Goal: Information Seeking & Learning: Learn about a topic

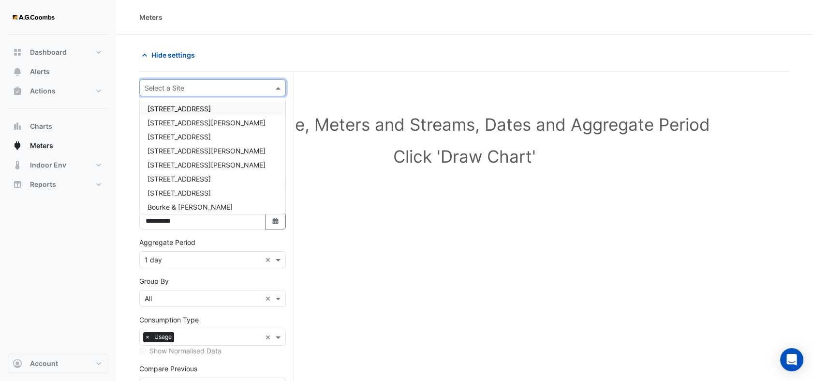
click at [186, 83] on input "text" at bounding box center [203, 88] width 117 height 10
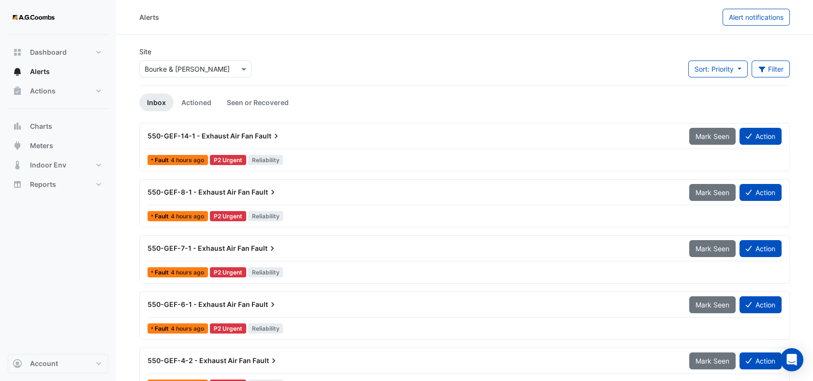
click at [202, 76] on div "× Bourke & William" at bounding box center [195, 68] width 112 height 17
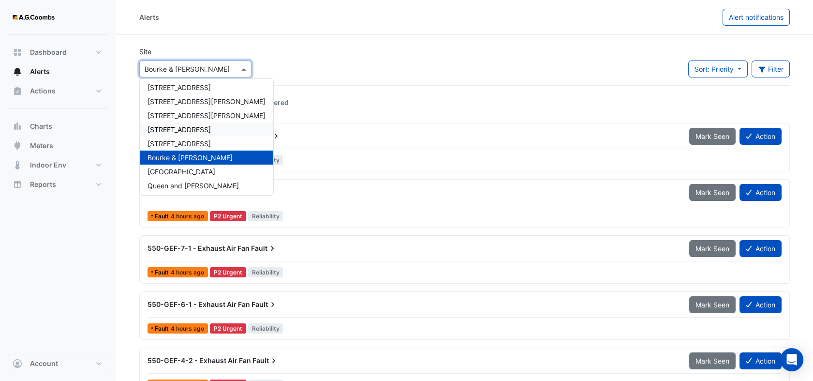
scroll to position [46, 0]
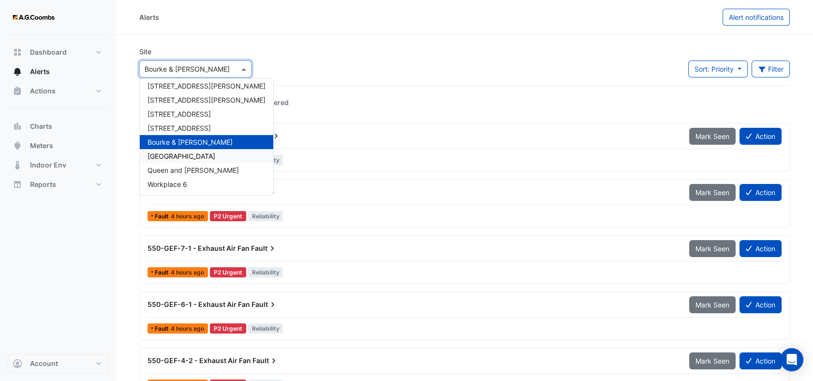
click at [179, 159] on span "[GEOGRAPHIC_DATA]" at bounding box center [182, 156] width 68 height 8
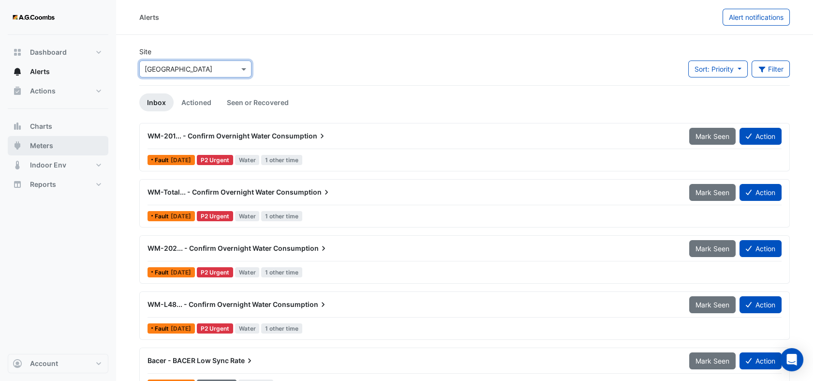
click at [30, 143] on span "Meters" at bounding box center [41, 146] width 23 height 10
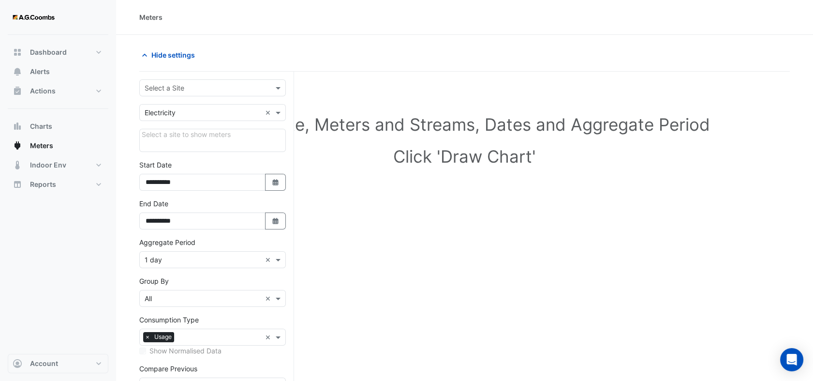
drag, startPoint x: 256, startPoint y: 85, endPoint x: 248, endPoint y: 91, distance: 10.1
click at [256, 85] on input "text" at bounding box center [203, 88] width 117 height 10
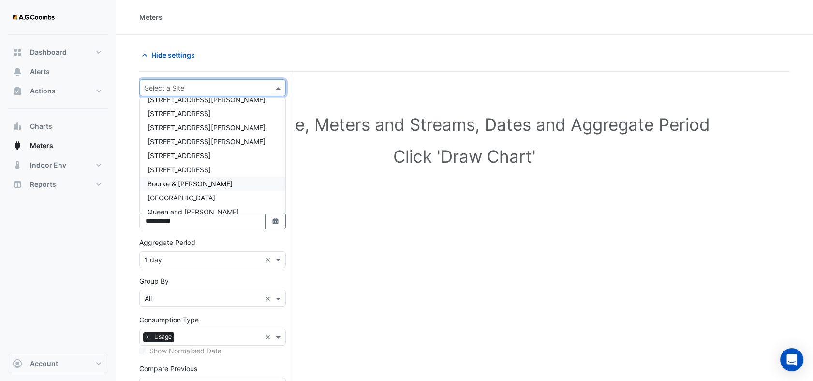
scroll to position [46, 0]
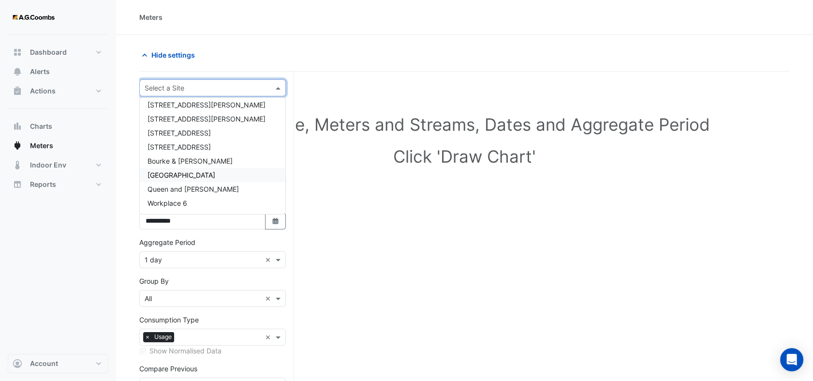
click at [197, 172] on span "[GEOGRAPHIC_DATA]" at bounding box center [182, 175] width 68 height 8
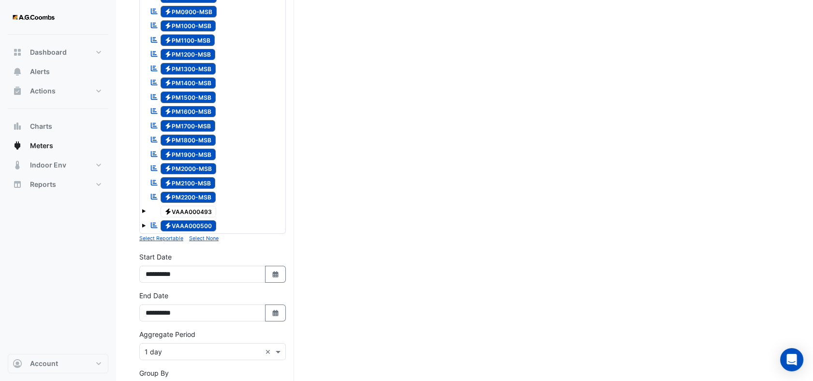
scroll to position [322, 0]
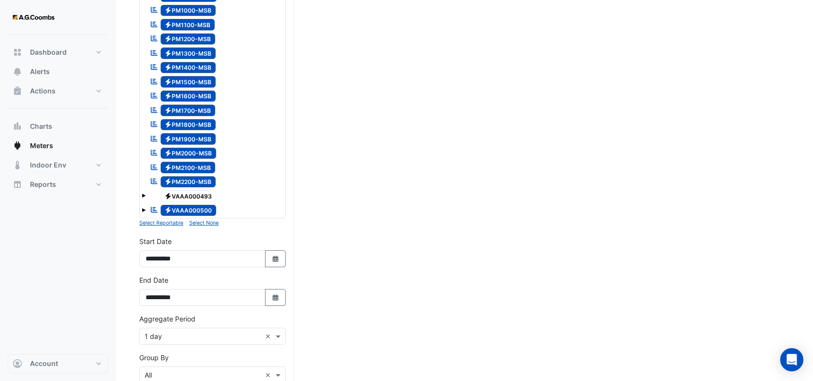
click at [203, 223] on small "Select None" at bounding box center [204, 223] width 30 height 6
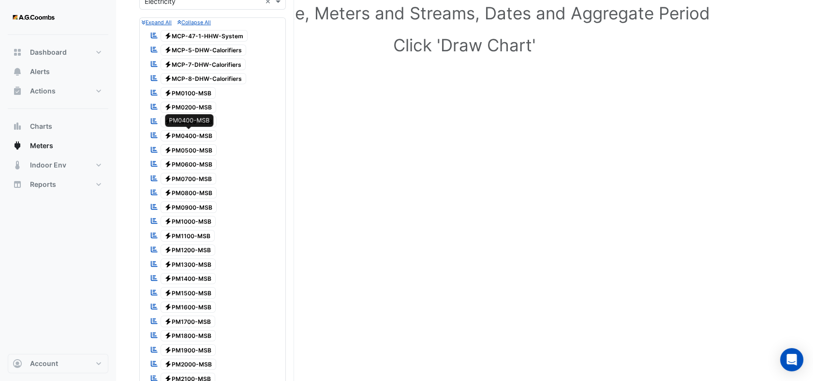
scroll to position [54, 0]
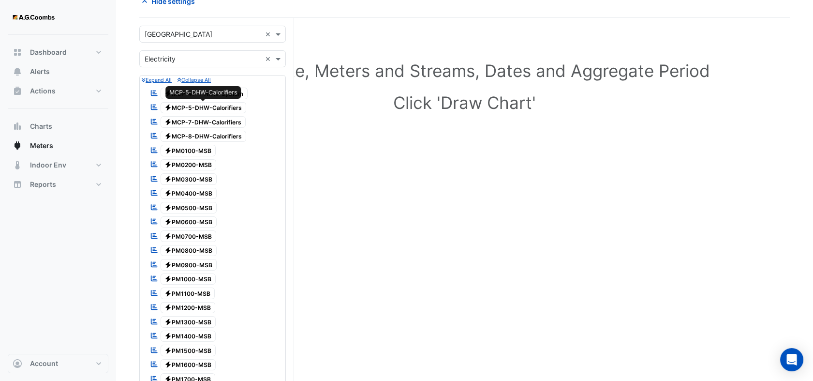
click at [198, 109] on span "Electricity MCP-5-DHW-Calorifiers" at bounding box center [204, 108] width 86 height 12
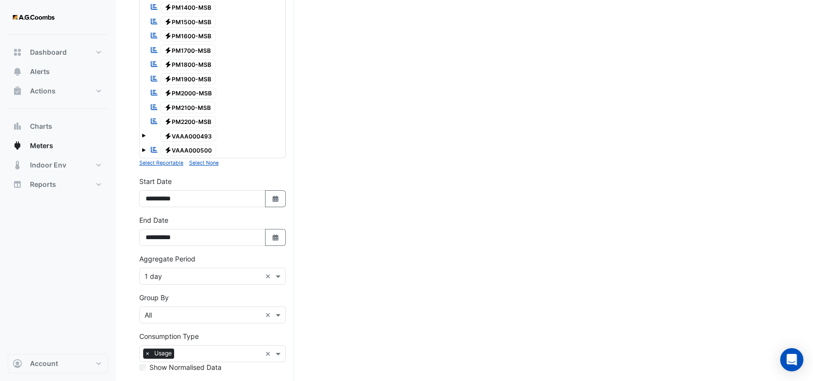
scroll to position [479, 0]
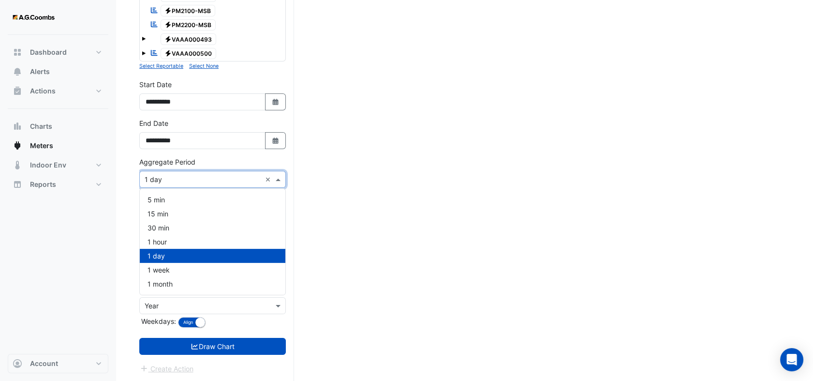
click at [279, 178] on span at bounding box center [279, 179] width 12 height 10
click at [198, 211] on div "15 min" at bounding box center [213, 214] width 146 height 14
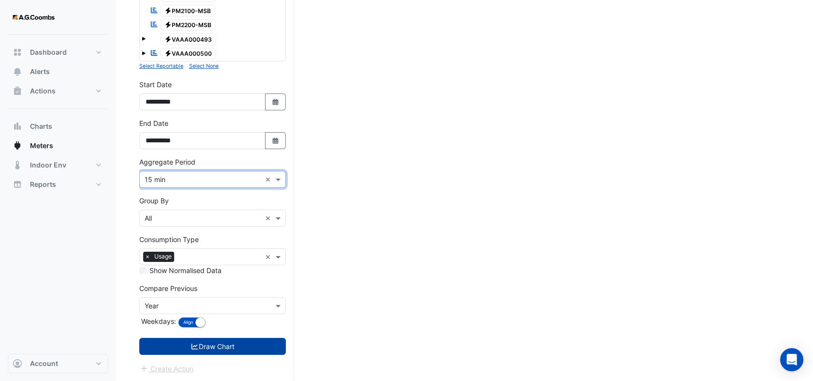
click at [218, 345] on button "Draw Chart" at bounding box center [212, 346] width 147 height 17
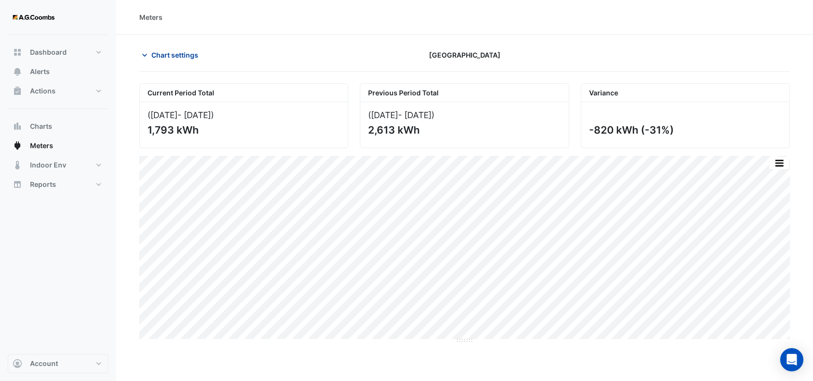
click at [145, 56] on icon "button" at bounding box center [145, 55] width 10 height 10
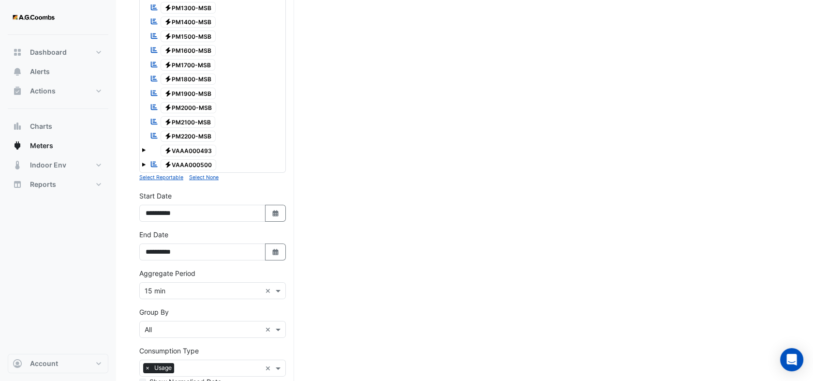
scroll to position [430, 0]
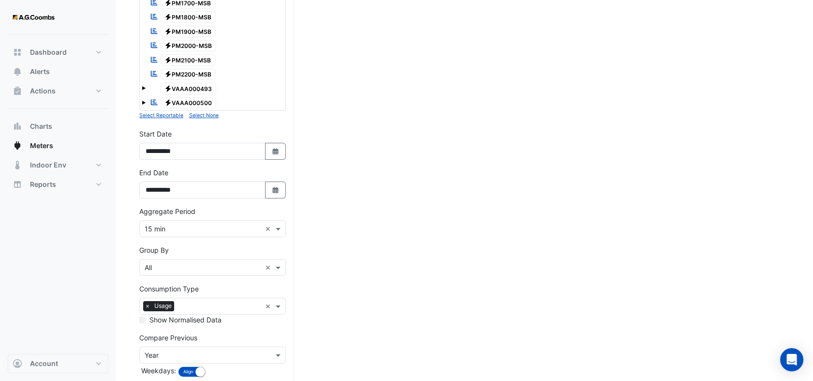
drag, startPoint x: 271, startPoint y: 356, endPoint x: 238, endPoint y: 355, distance: 32.9
click at [270, 356] on div at bounding box center [213, 354] width 146 height 11
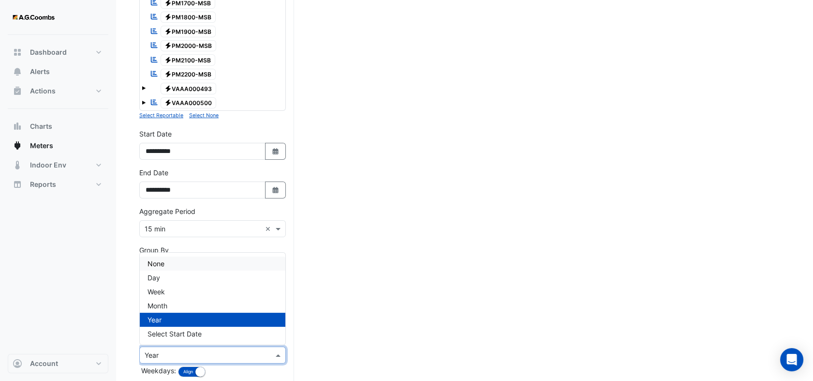
click at [168, 262] on div "None" at bounding box center [213, 263] width 146 height 14
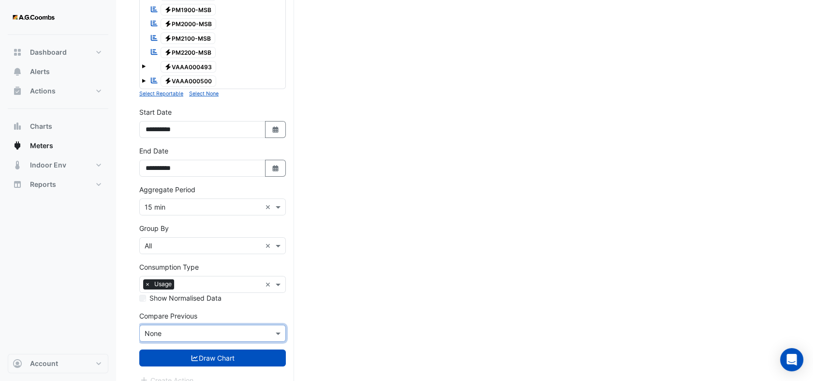
scroll to position [463, 0]
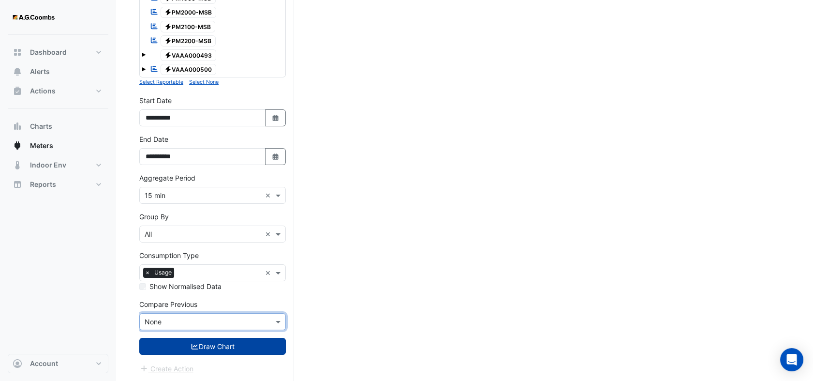
click at [209, 350] on button "Draw Chart" at bounding box center [212, 346] width 147 height 17
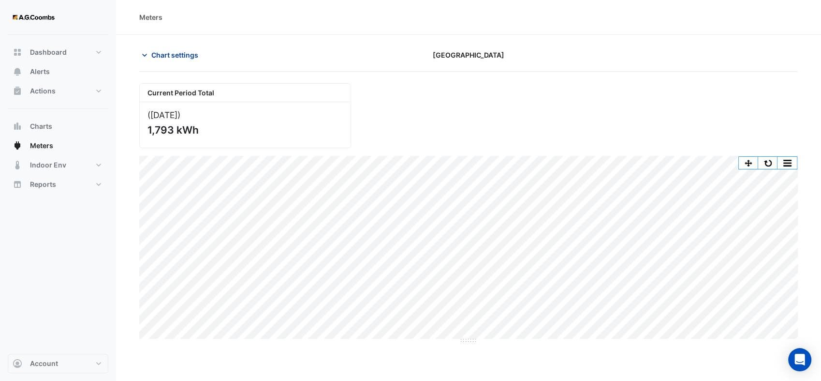
click at [144, 55] on icon "button" at bounding box center [145, 55] width 10 height 10
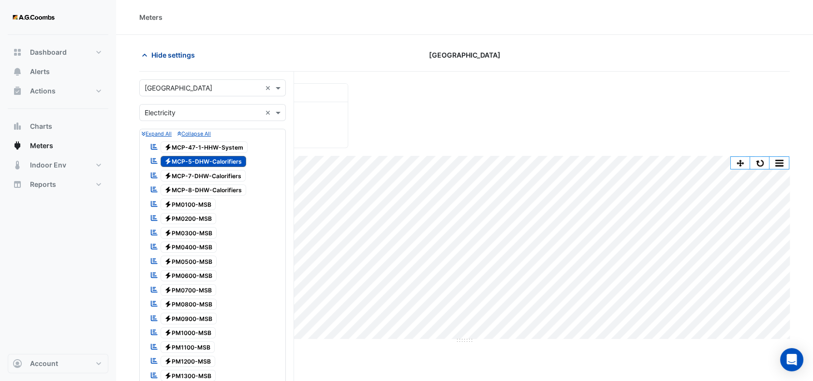
click at [144, 55] on icon "button" at bounding box center [145, 55] width 10 height 10
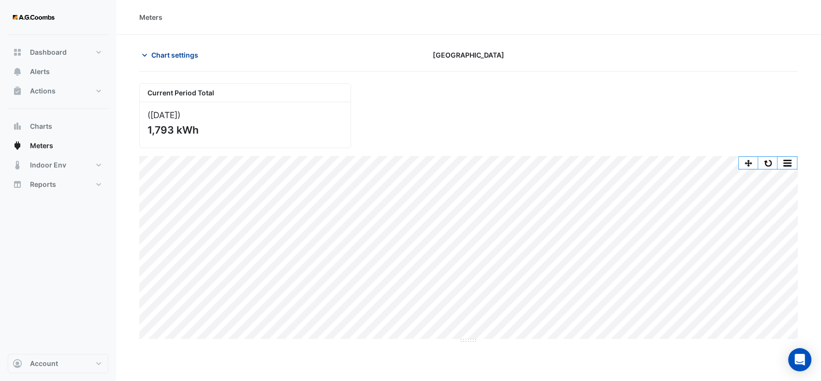
click at [144, 55] on icon "button" at bounding box center [145, 55] width 10 height 10
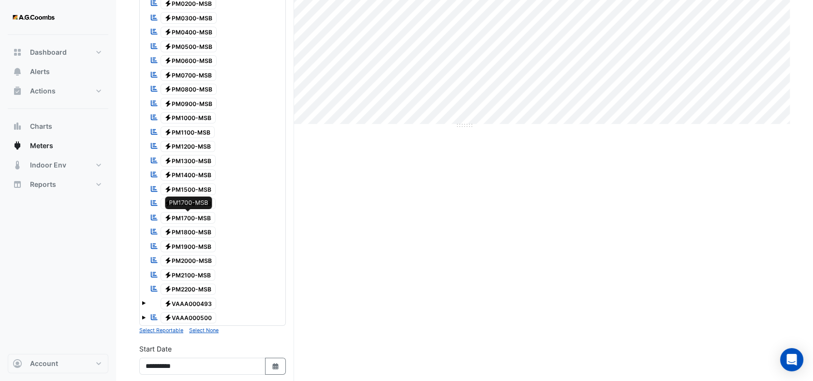
scroll to position [463, 0]
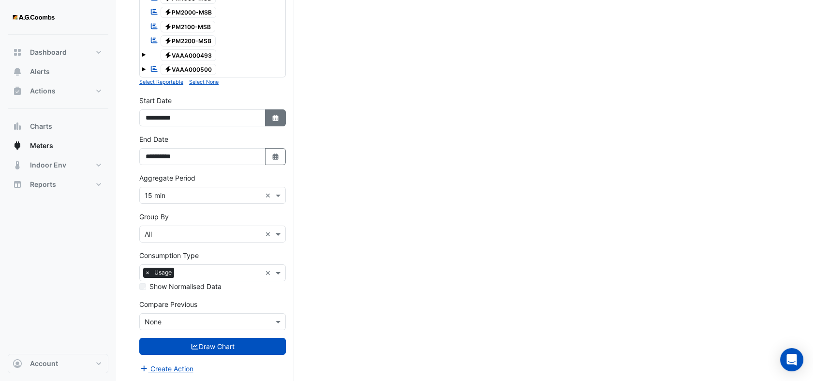
click at [279, 116] on icon "Select Date" at bounding box center [275, 118] width 9 height 7
select select "*"
select select "****"
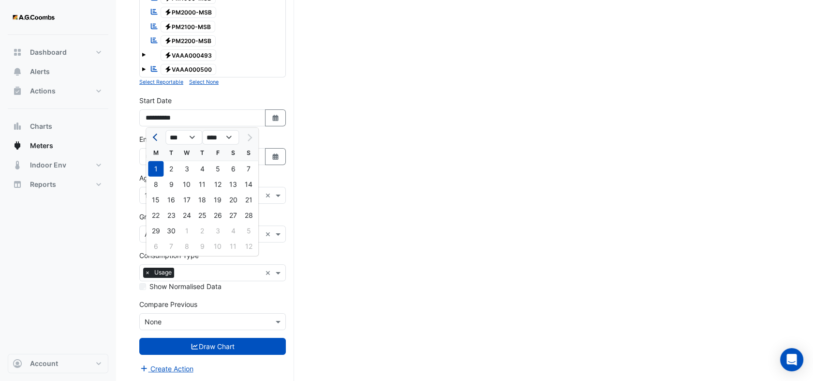
click at [151, 136] on button "Previous month" at bounding box center [156, 137] width 12 height 15
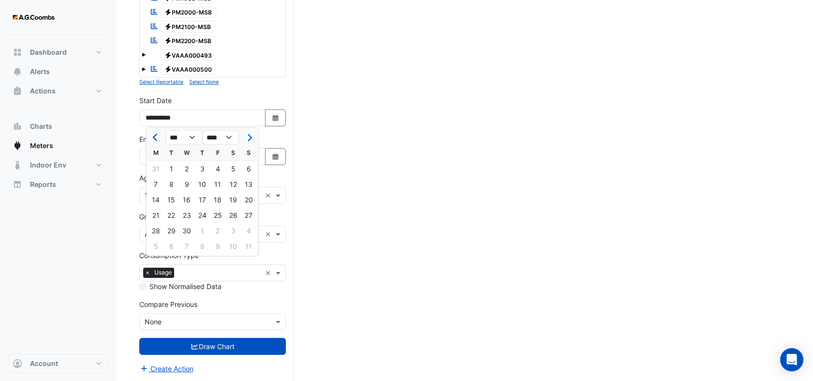
click at [151, 136] on button "Previous month" at bounding box center [156, 137] width 12 height 15
select select "*"
click at [184, 169] on div "1" at bounding box center [186, 168] width 15 height 15
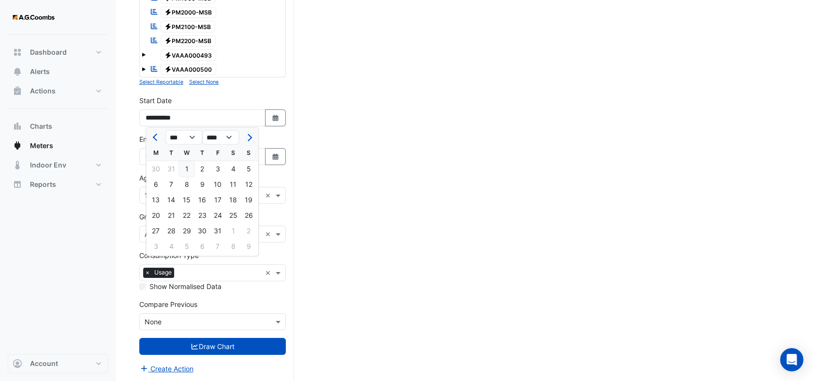
type input "**********"
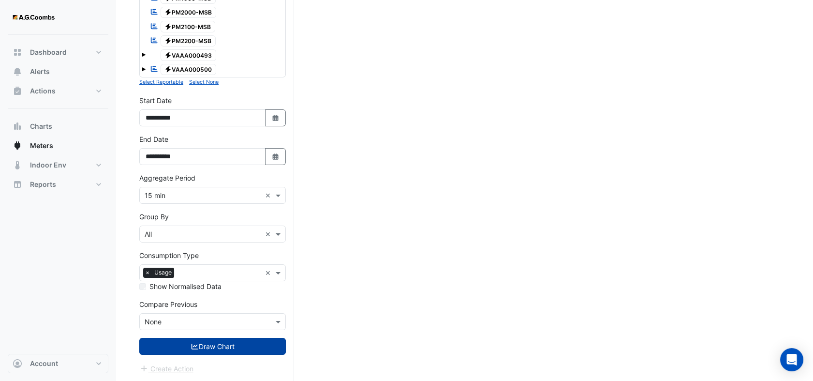
click at [242, 351] on button "Draw Chart" at bounding box center [212, 346] width 147 height 17
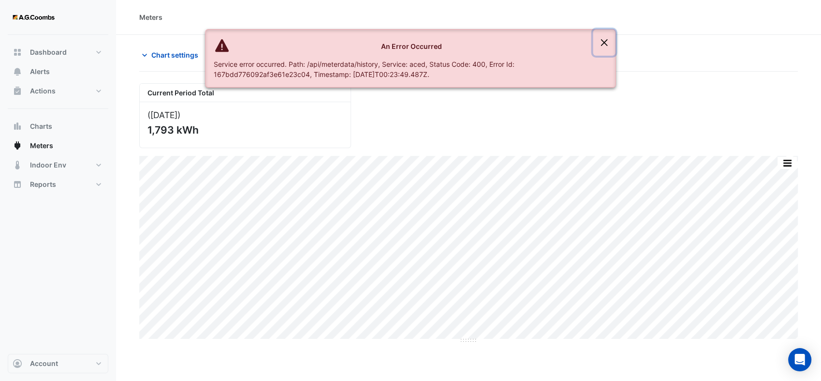
click at [608, 45] on button "Close" at bounding box center [605, 43] width 22 height 26
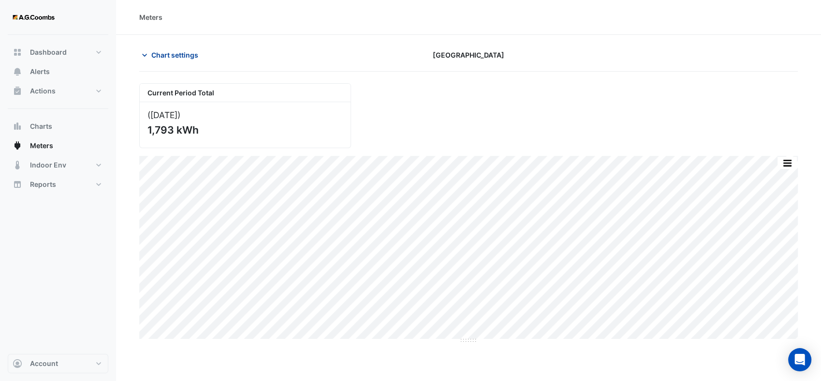
click at [143, 53] on icon "button" at bounding box center [145, 55] width 10 height 10
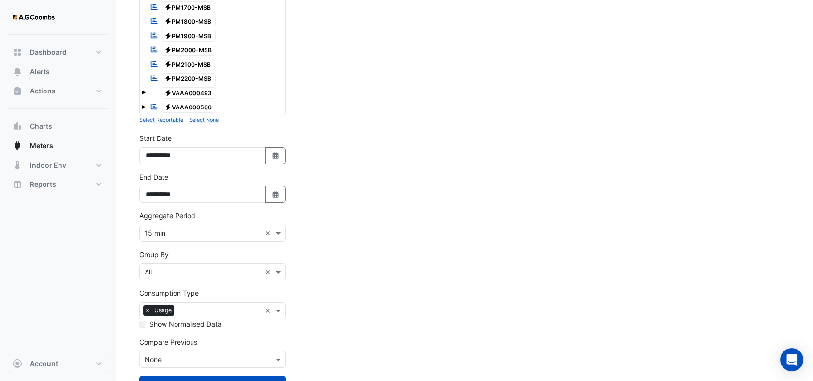
scroll to position [463, 0]
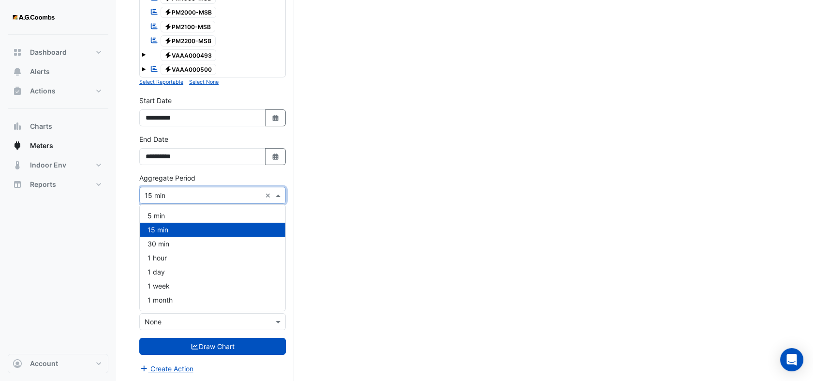
click at [276, 194] on span at bounding box center [279, 195] width 12 height 10
click at [157, 265] on div "1 day" at bounding box center [213, 272] width 146 height 14
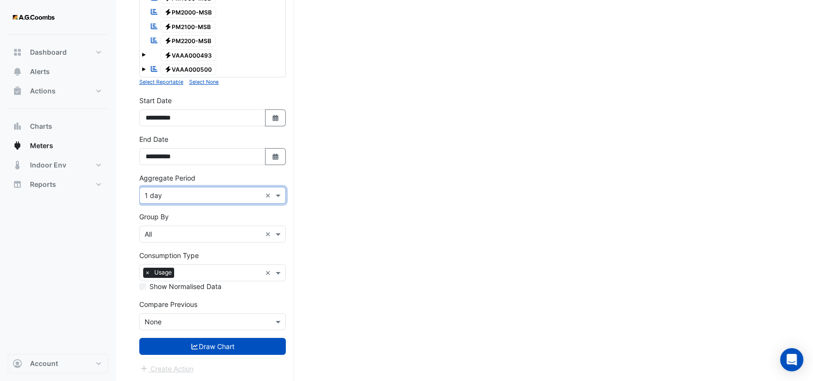
click at [157, 264] on div "× Usage ×" at bounding box center [212, 272] width 147 height 17
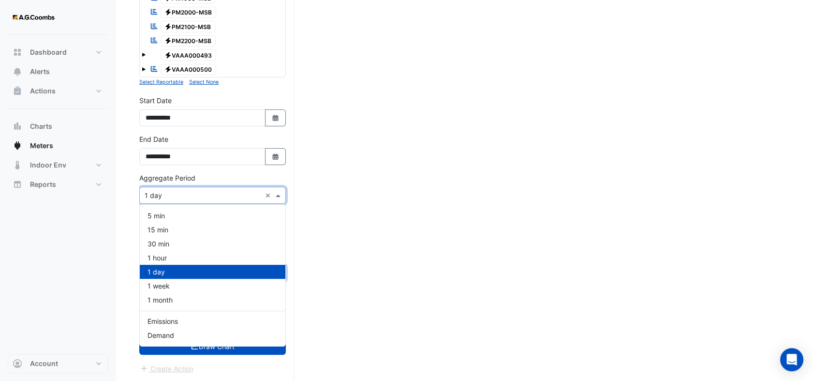
click at [278, 194] on span at bounding box center [279, 195] width 12 height 10
click at [173, 259] on div "1 hour" at bounding box center [213, 258] width 146 height 14
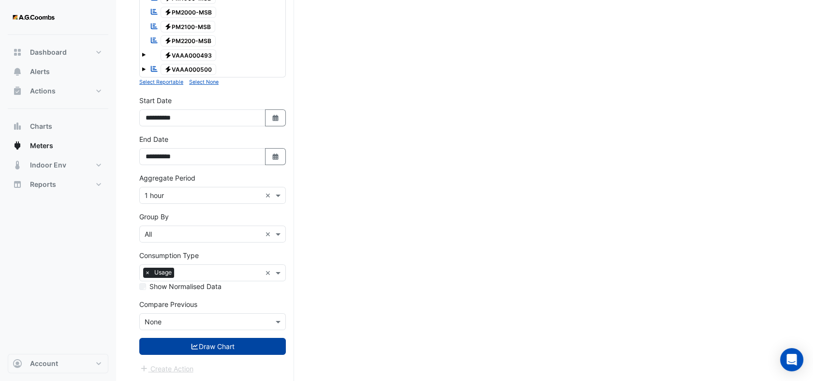
click at [236, 349] on button "Draw Chart" at bounding box center [212, 346] width 147 height 17
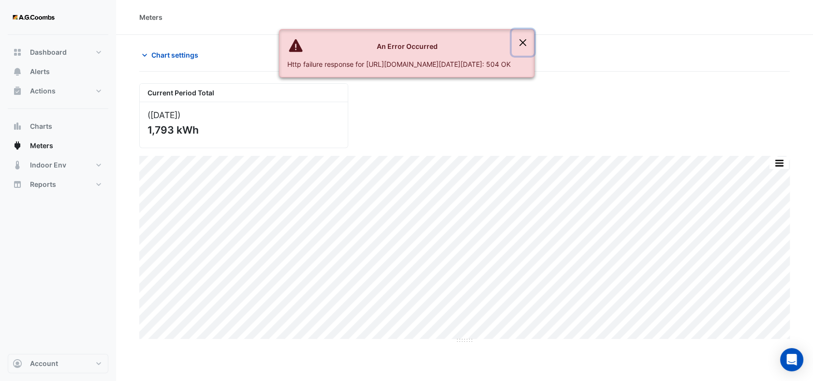
click at [534, 43] on button "Close" at bounding box center [523, 43] width 22 height 26
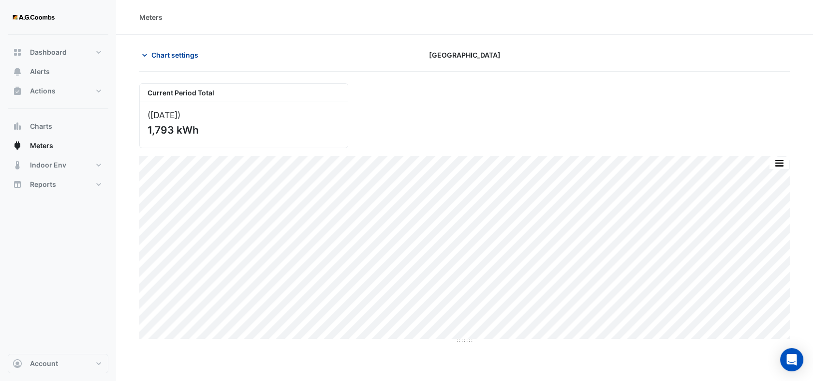
click at [148, 55] on icon "button" at bounding box center [145, 55] width 10 height 10
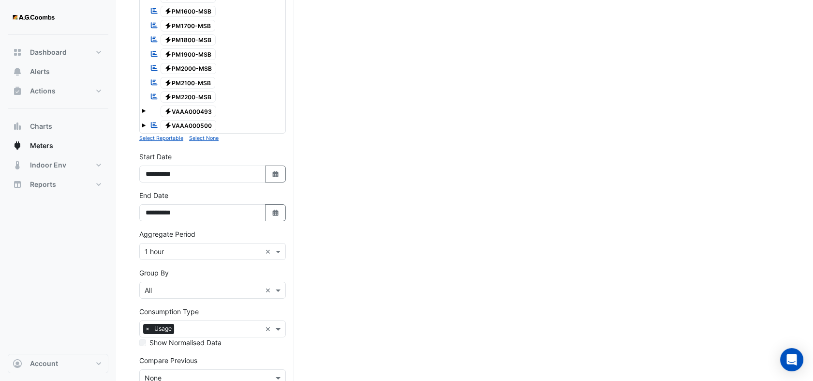
scroll to position [463, 0]
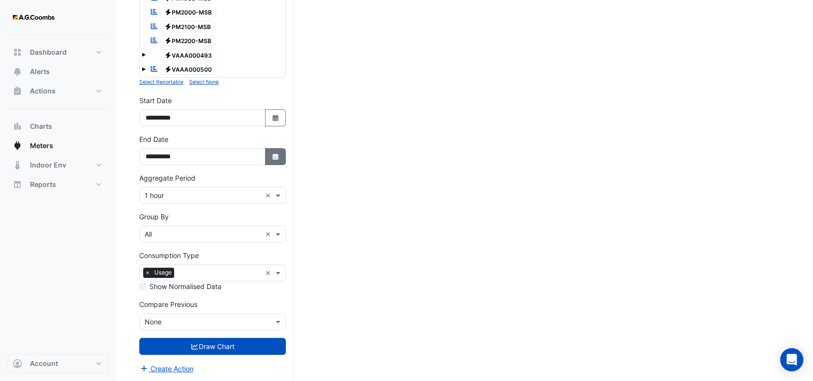
click at [273, 153] on icon "Select Date" at bounding box center [275, 156] width 9 height 7
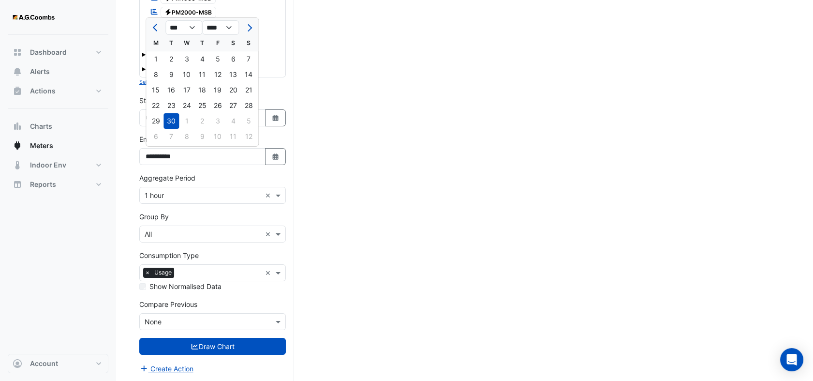
click at [149, 28] on div at bounding box center [155, 27] width 19 height 15
click at [151, 26] on button "Previous month" at bounding box center [156, 27] width 12 height 15
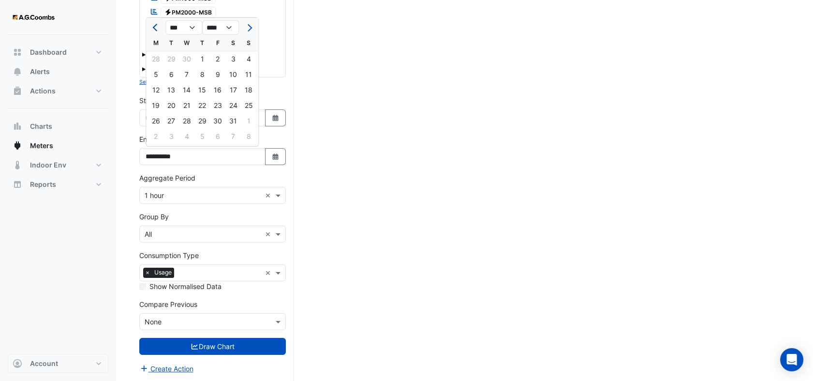
click at [151, 26] on button "Previous month" at bounding box center [156, 27] width 12 height 15
click at [248, 23] on button "Next month" at bounding box center [249, 27] width 12 height 15
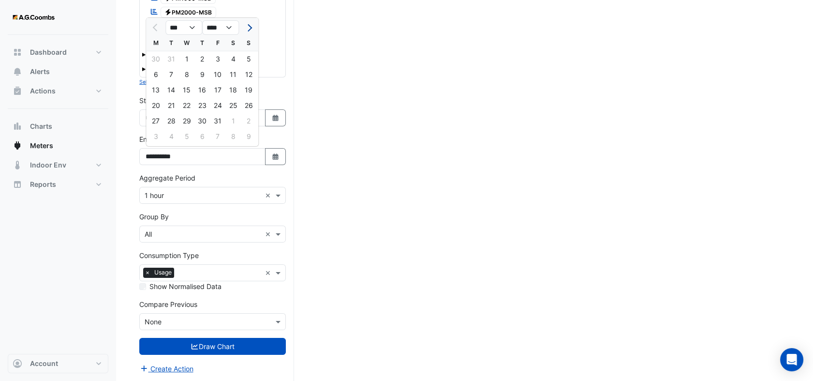
select select "*"
click at [232, 57] on div "1" at bounding box center [232, 58] width 15 height 15
type input "**********"
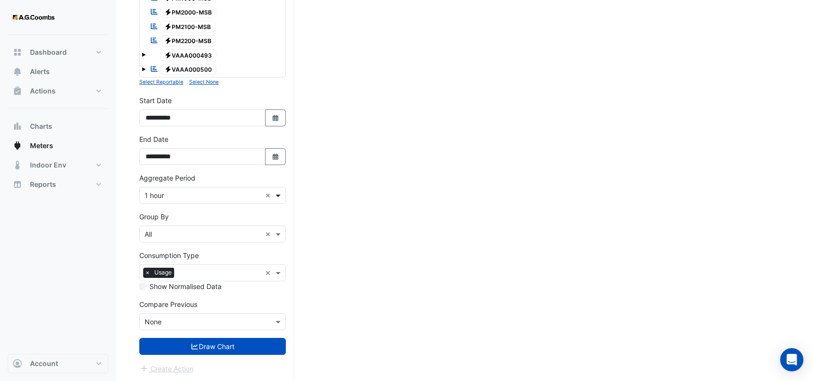
click at [280, 198] on span at bounding box center [279, 195] width 12 height 10
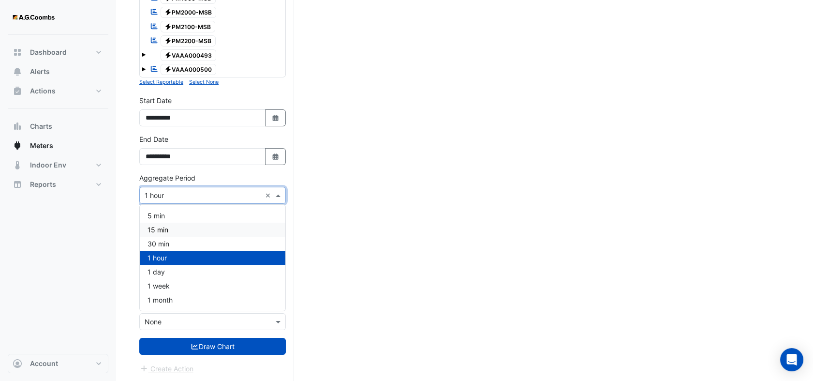
click at [200, 228] on div "15 min" at bounding box center [213, 230] width 146 height 14
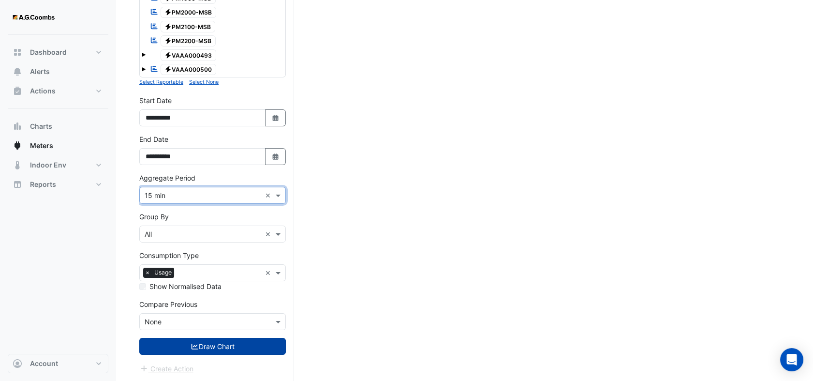
click at [228, 345] on button "Draw Chart" at bounding box center [212, 346] width 147 height 17
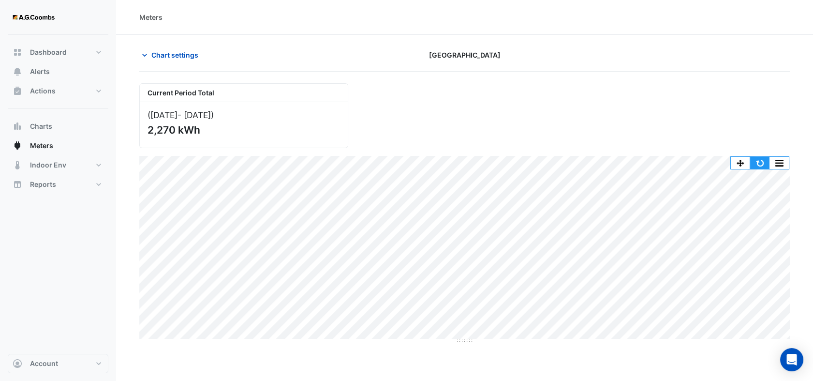
click at [761, 162] on button "button" at bounding box center [759, 163] width 19 height 12
click at [147, 54] on icon "button" at bounding box center [144, 55] width 5 height 3
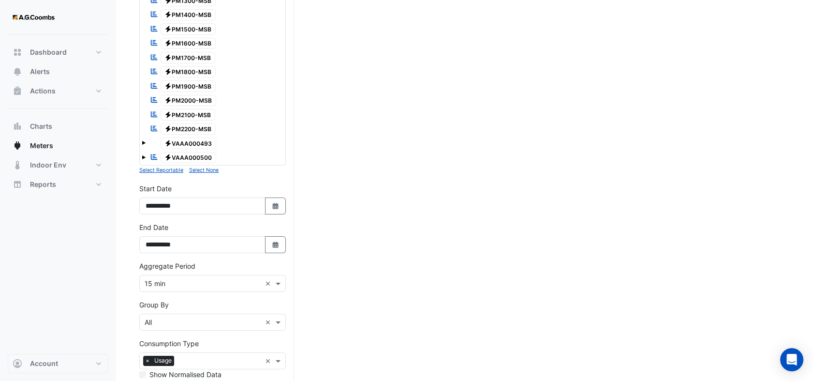
scroll to position [376, 0]
click at [279, 282] on span at bounding box center [279, 282] width 12 height 10
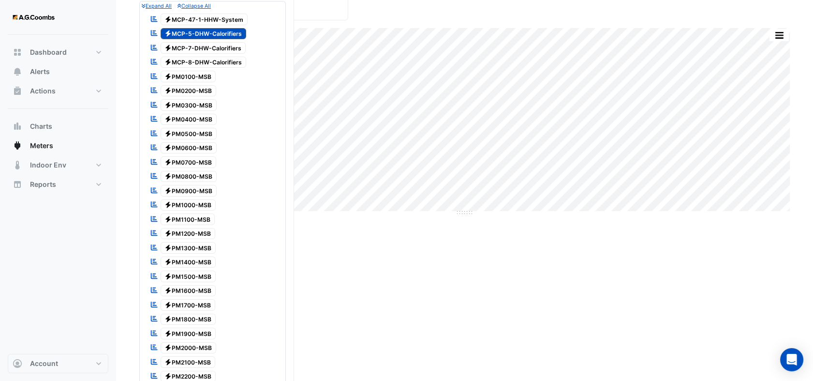
scroll to position [0, 0]
